Goal: Task Accomplishment & Management: Manage account settings

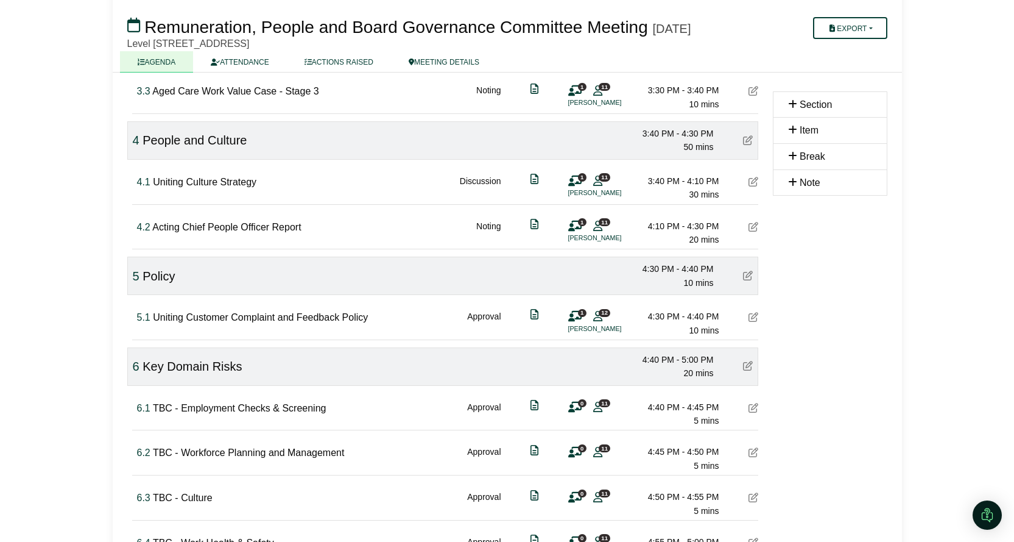
scroll to position [811, 0]
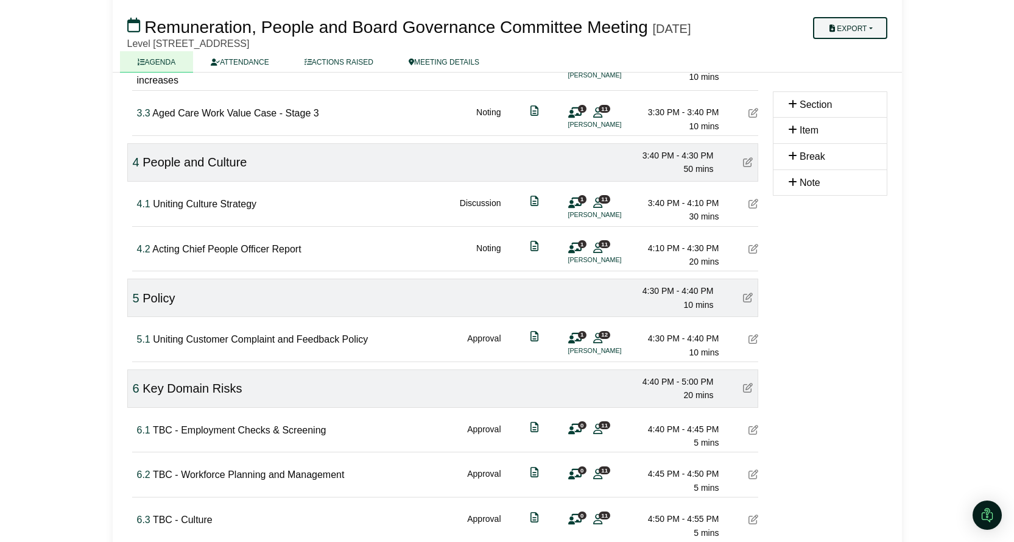
click at [856, 29] on button "Export" at bounding box center [850, 28] width 74 height 22
click at [857, 47] on link "Agenda" at bounding box center [863, 49] width 106 height 18
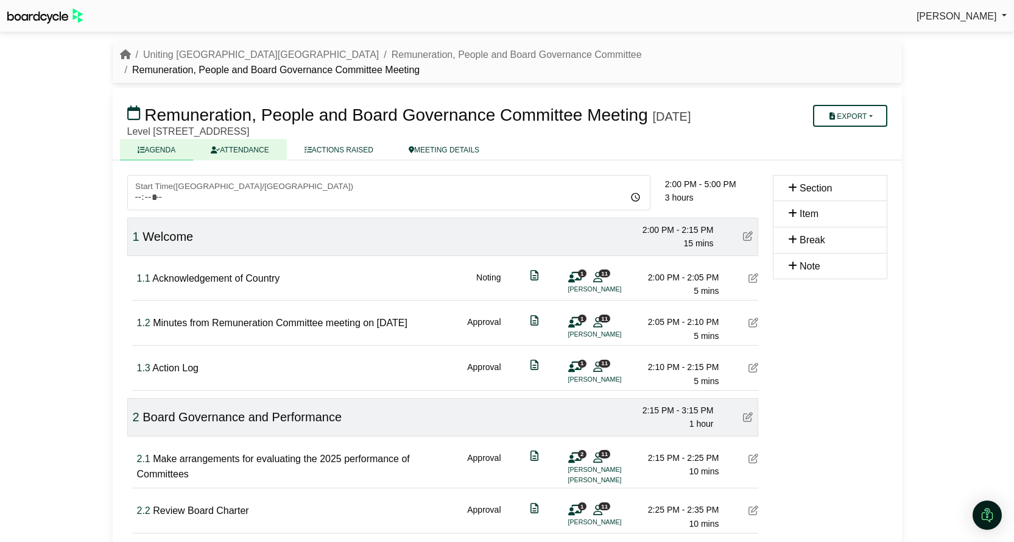
click at [253, 151] on link "ATTENDANCE" at bounding box center [239, 149] width 93 height 21
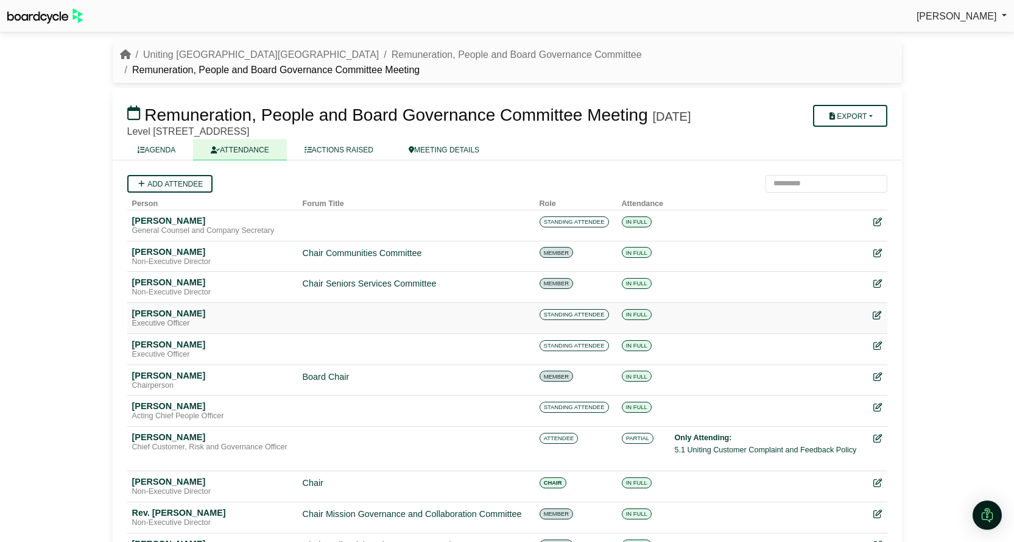
click at [875, 318] on icon at bounding box center [877, 315] width 9 height 9
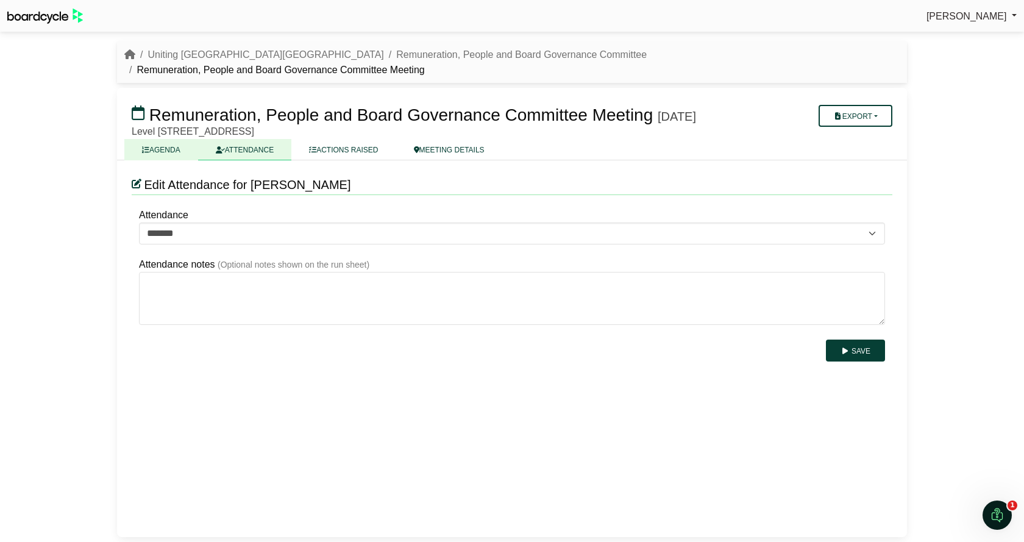
click at [158, 154] on link "AGENDA" at bounding box center [161, 149] width 74 height 21
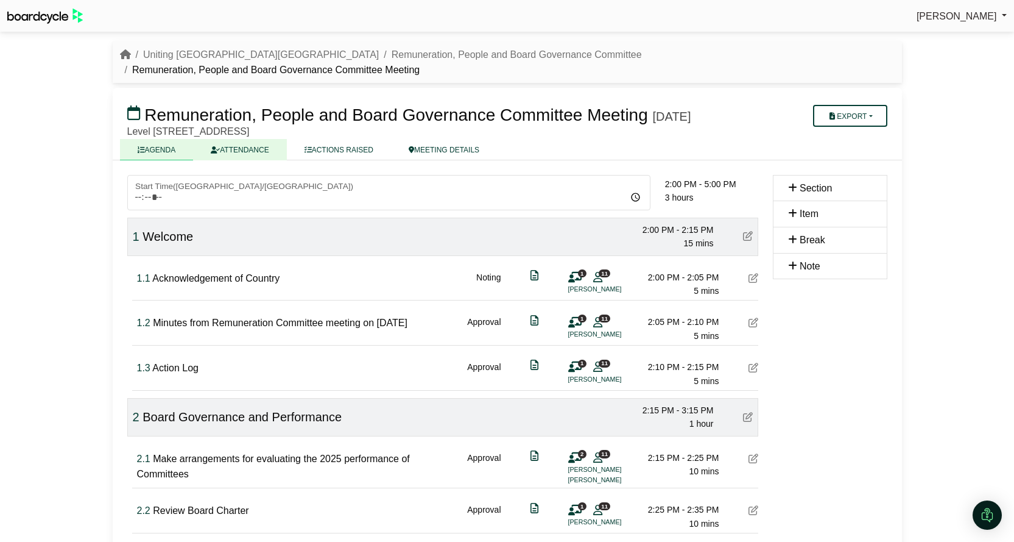
click at [260, 147] on link "ATTENDANCE" at bounding box center [239, 149] width 93 height 21
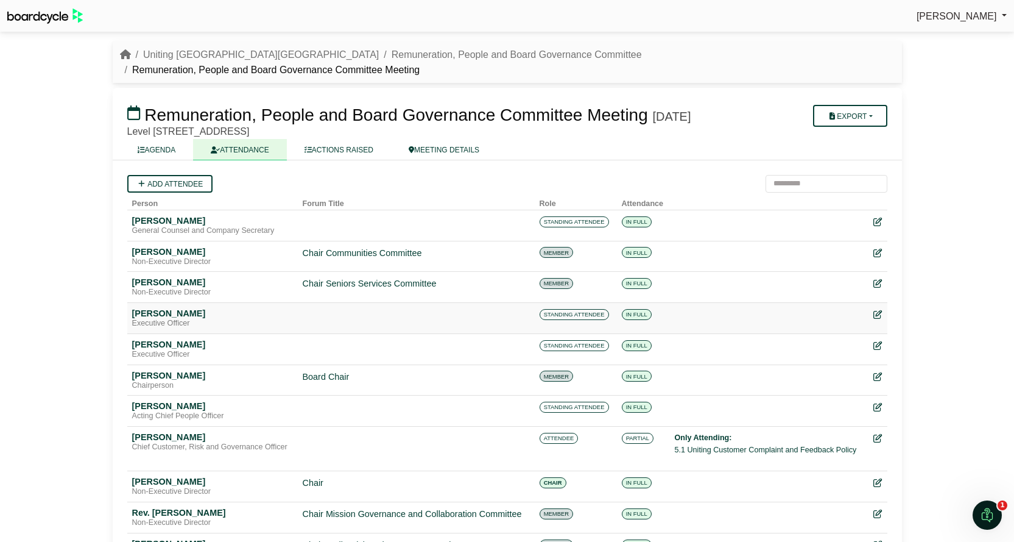
click at [578, 317] on span "STANDING ATTENDEE" at bounding box center [574, 314] width 69 height 11
click at [569, 320] on span "STANDING ATTENDEE" at bounding box center [574, 314] width 69 height 11
click at [567, 320] on span "STANDING ATTENDEE" at bounding box center [574, 314] width 69 height 11
click at [565, 318] on span "STANDING ATTENDEE" at bounding box center [574, 314] width 69 height 11
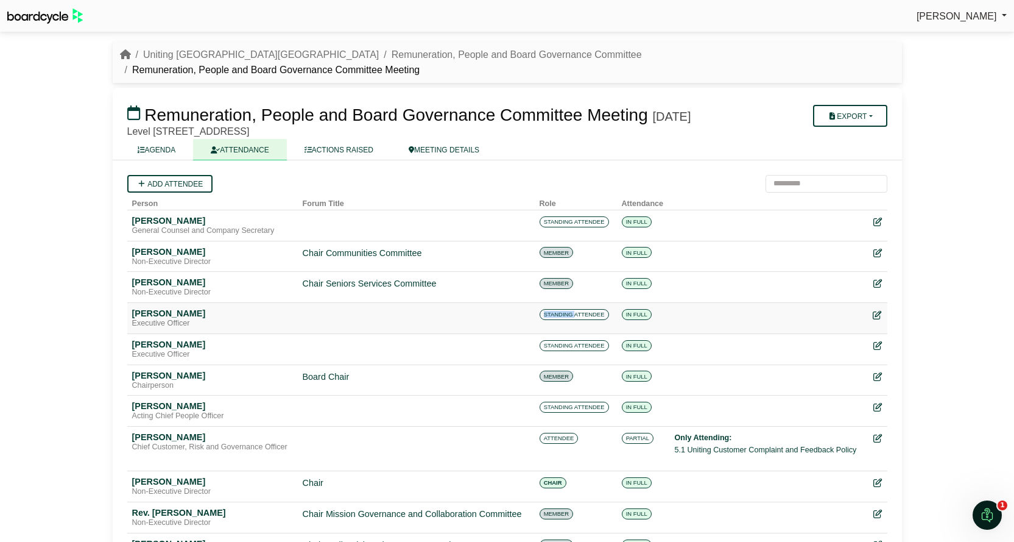
click at [878, 319] on icon at bounding box center [877, 315] width 9 height 9
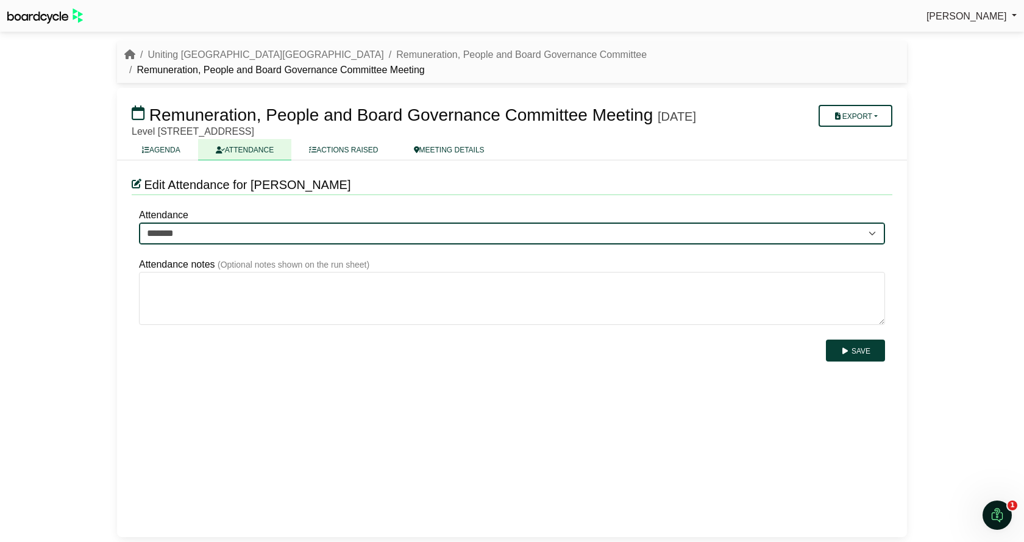
click at [300, 233] on select "******* ******* *******" at bounding box center [512, 233] width 746 height 22
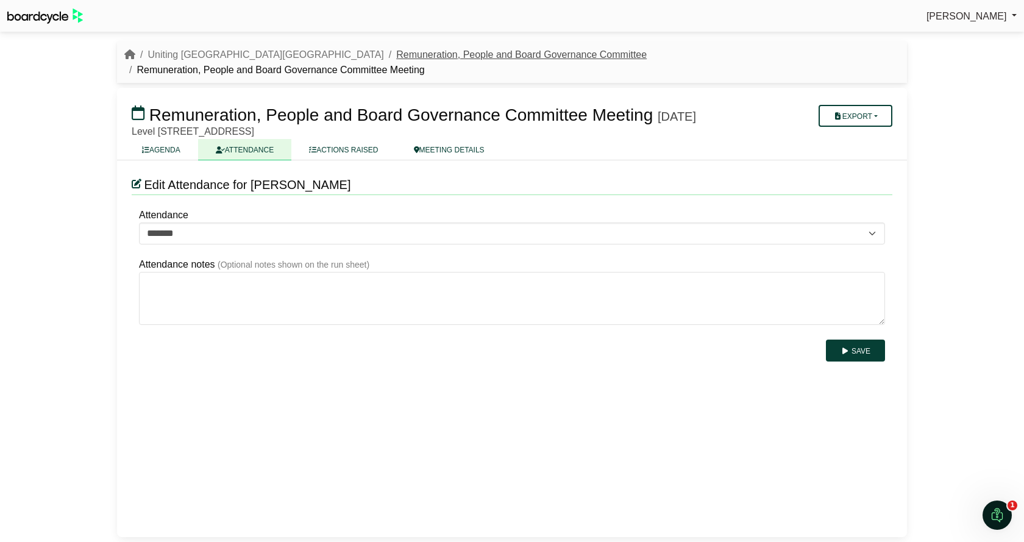
click at [396, 53] on link "Remuneration, People and Board Governance Committee" at bounding box center [521, 54] width 250 height 10
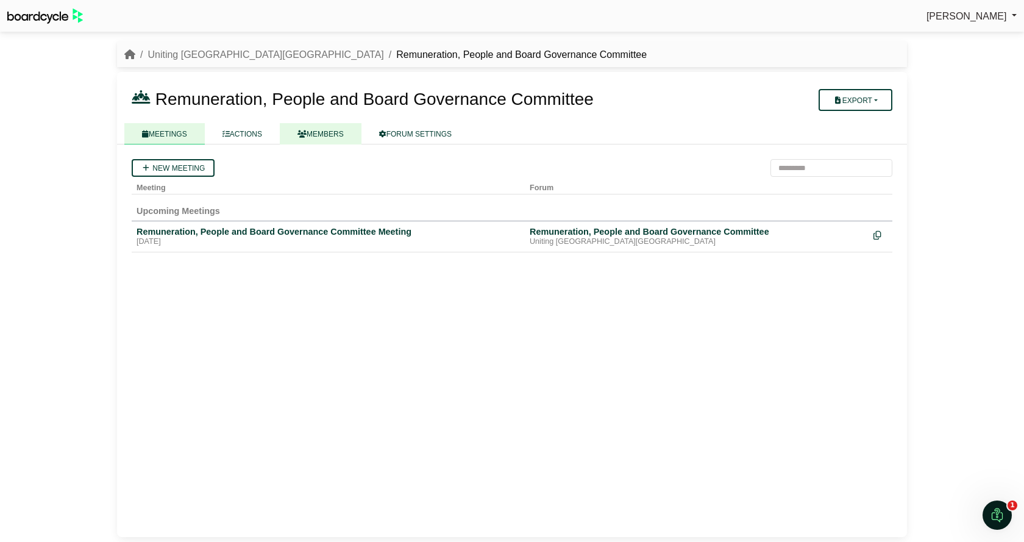
click at [326, 130] on link "MEMBERS" at bounding box center [321, 133] width 82 height 21
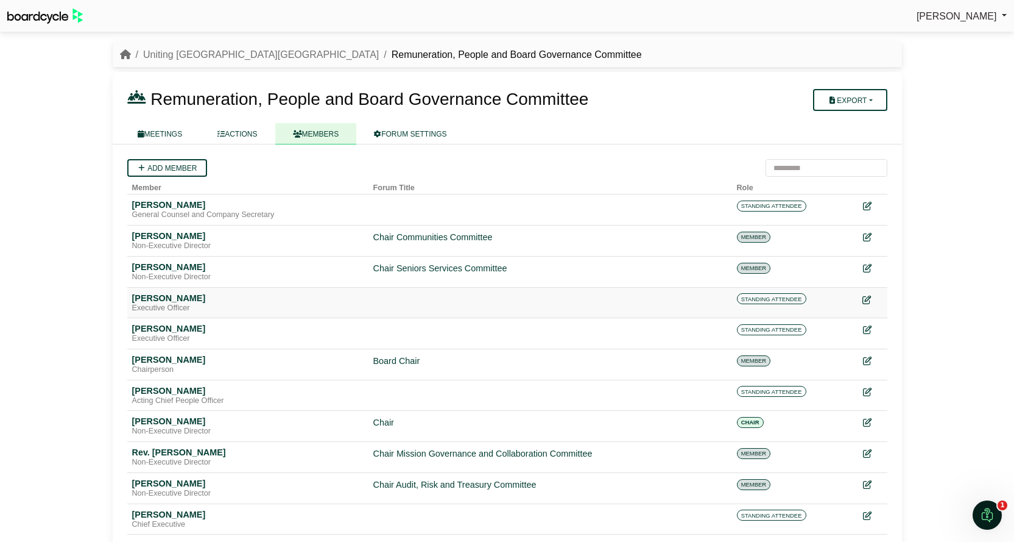
click at [870, 296] on icon at bounding box center [867, 299] width 9 height 9
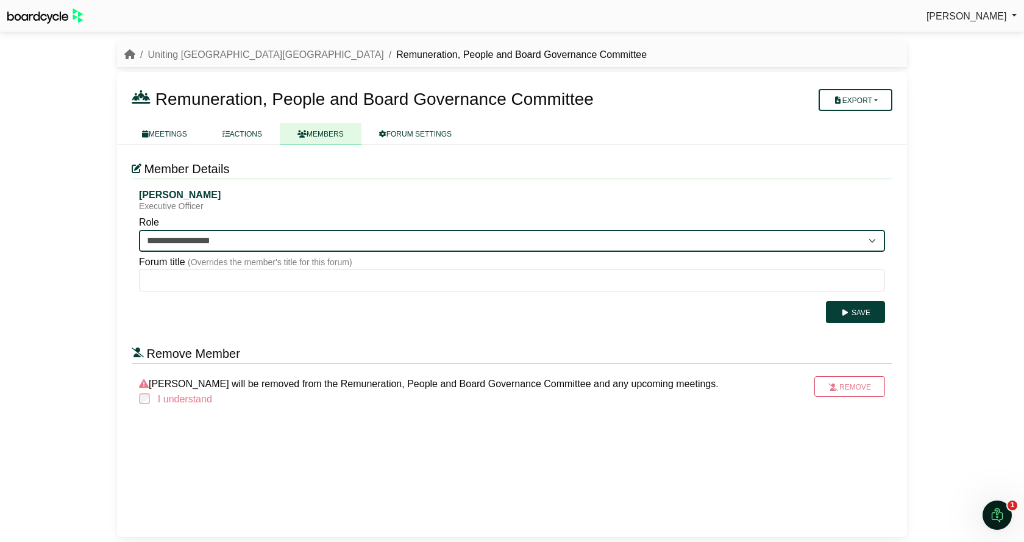
click at [291, 243] on select "**********" at bounding box center [512, 241] width 746 height 22
select select "*********"
click at [139, 230] on select "**********" at bounding box center [512, 241] width 746 height 22
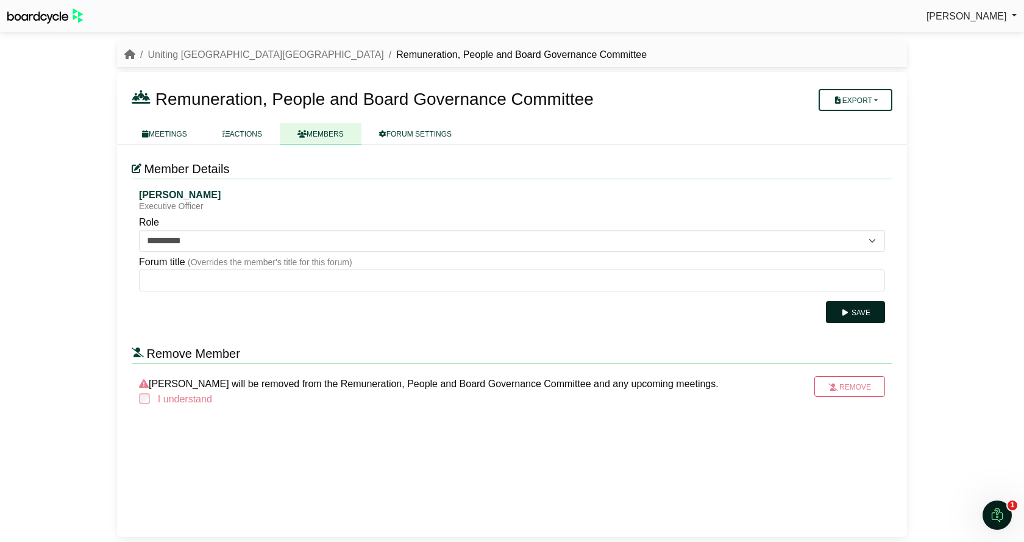
click at [863, 313] on button "Save" at bounding box center [855, 312] width 59 height 22
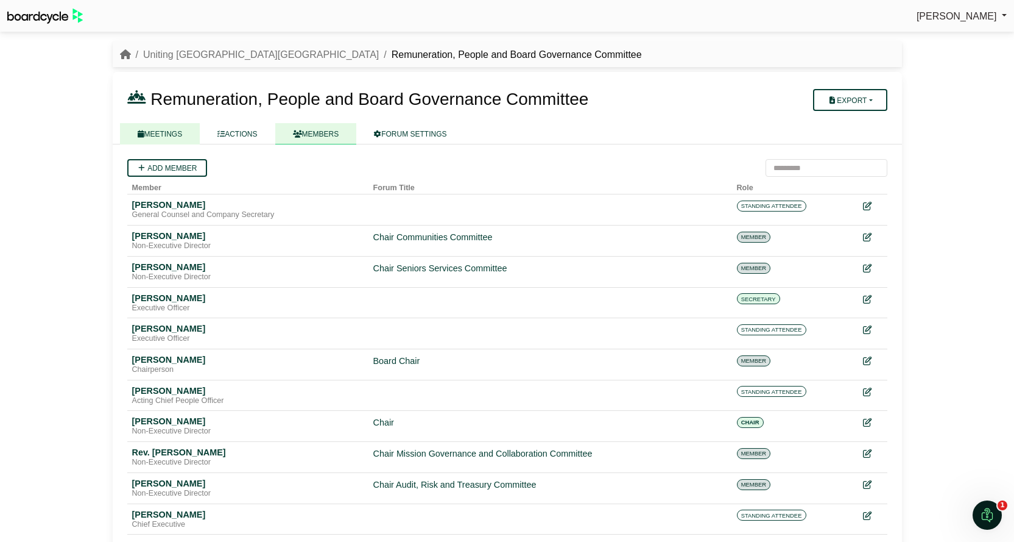
click at [169, 132] on link "MEETINGS" at bounding box center [160, 133] width 80 height 21
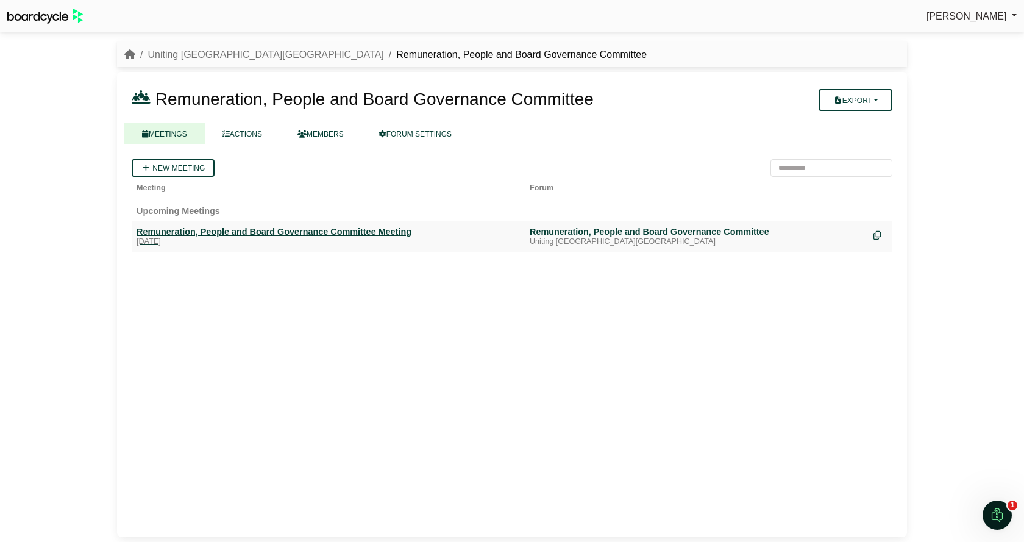
click at [277, 230] on div "Remuneration, People and Board Governance Committee Meeting" at bounding box center [327, 231] width 383 height 11
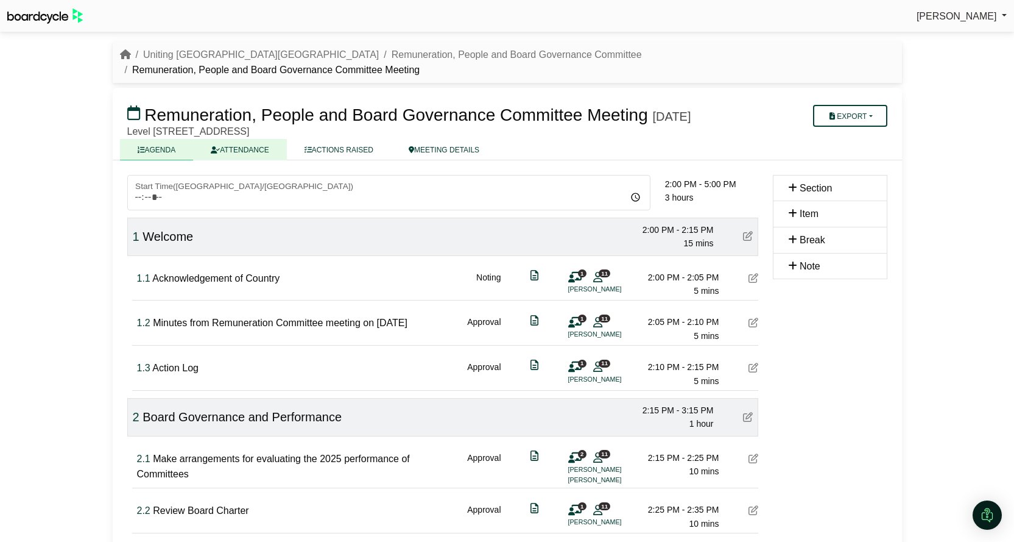
click at [267, 149] on link "ATTENDANCE" at bounding box center [239, 149] width 93 height 21
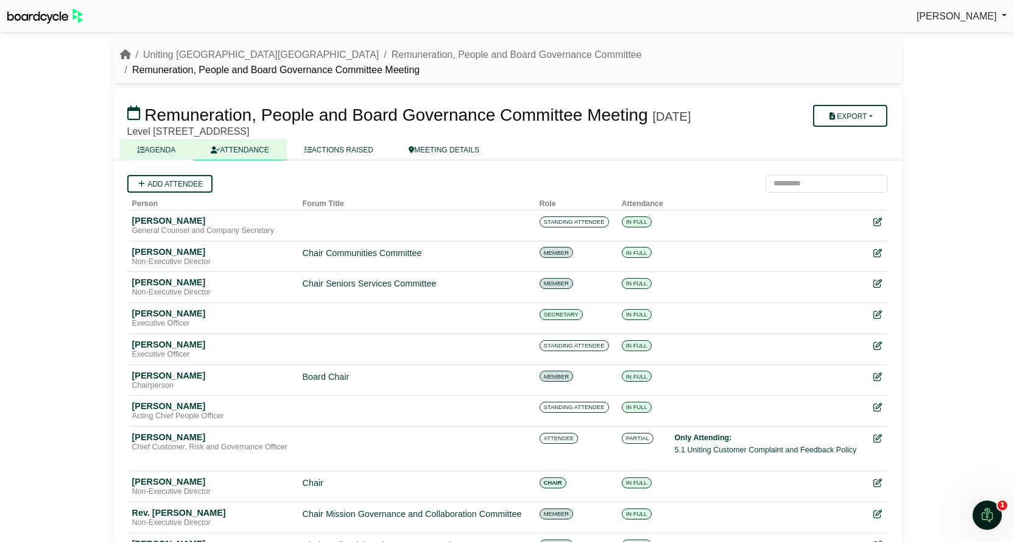
click at [166, 151] on link "AGENDA" at bounding box center [157, 149] width 74 height 21
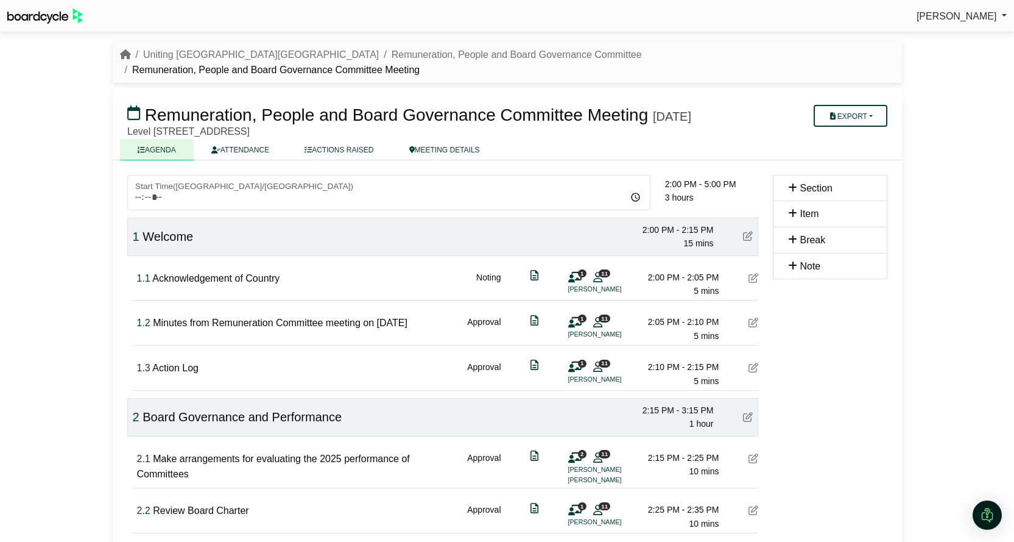
click at [860, 102] on div "Export Agenda Run Sheet Shell Minutes Actions Diligent Bookbuilder" at bounding box center [830, 114] width 129 height 24
click at [859, 105] on button "Export" at bounding box center [850, 116] width 74 height 22
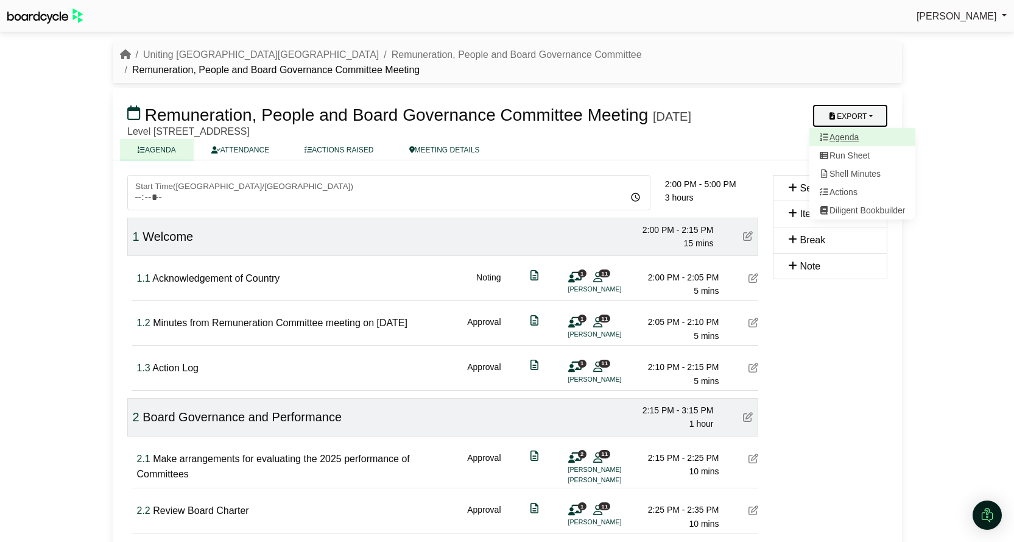
click at [850, 128] on link "Agenda" at bounding box center [863, 137] width 106 height 18
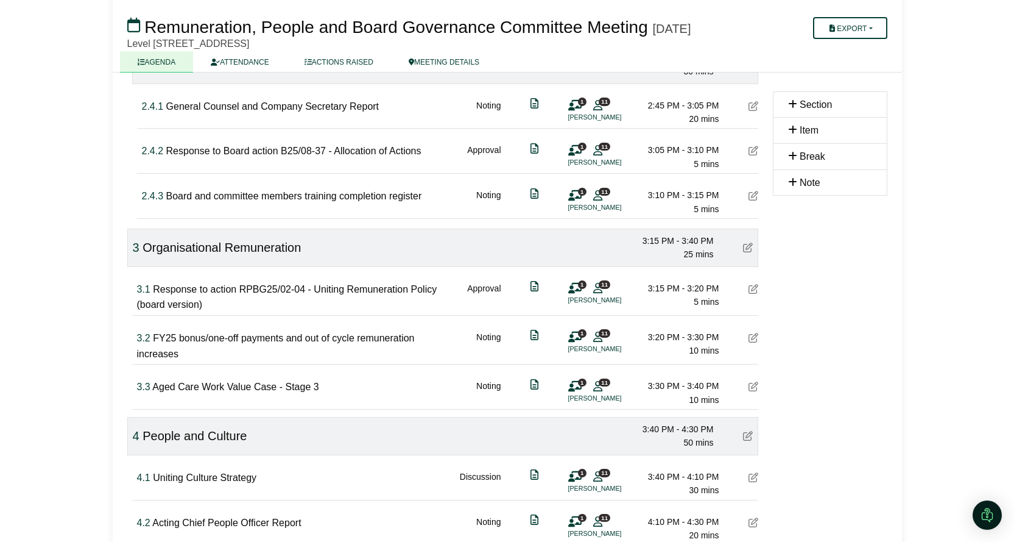
scroll to position [548, 0]
